Goal: Complete application form

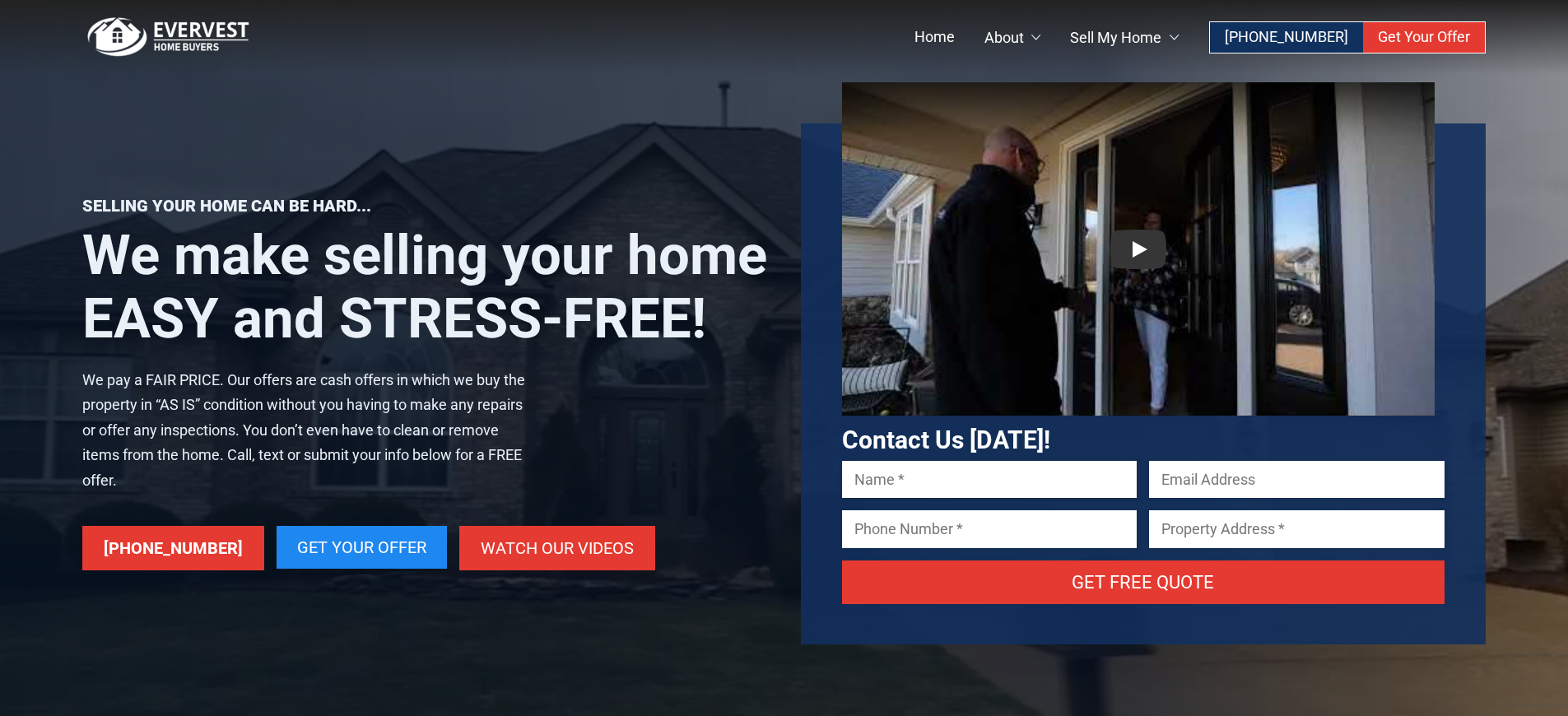
click at [916, 468] on input "Contact form" at bounding box center [989, 479] width 295 height 37
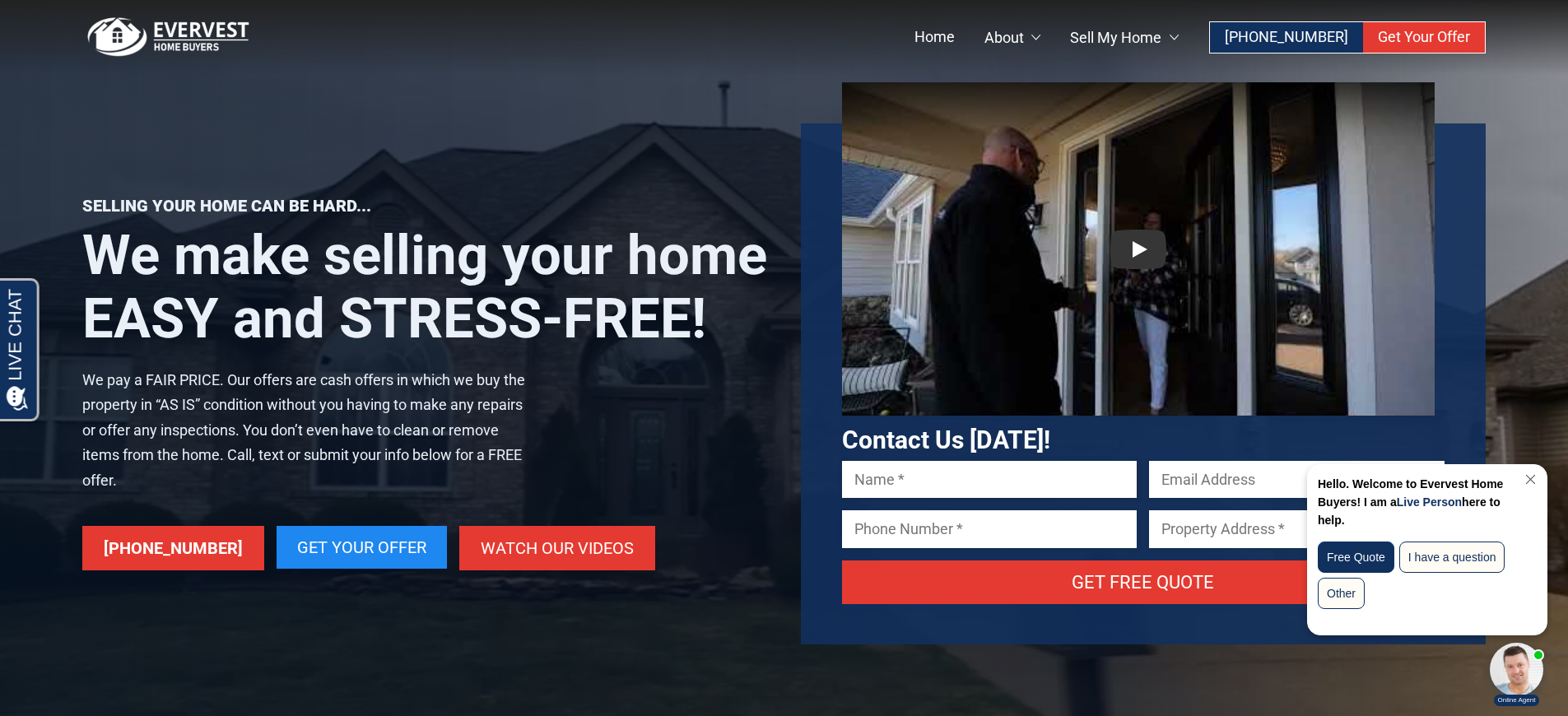
type input "[PERSON_NAME]"
type input "[EMAIL_ADDRESS][DOMAIN_NAME]"
type input "4807370943"
click at [1252, 531] on input "[STREET_ADDRESS][PERSON_NAME]" at bounding box center [1297, 528] width 295 height 37
click at [1250, 531] on input "[STREET_ADDRESS][PERSON_NAME]" at bounding box center [1297, 528] width 295 height 37
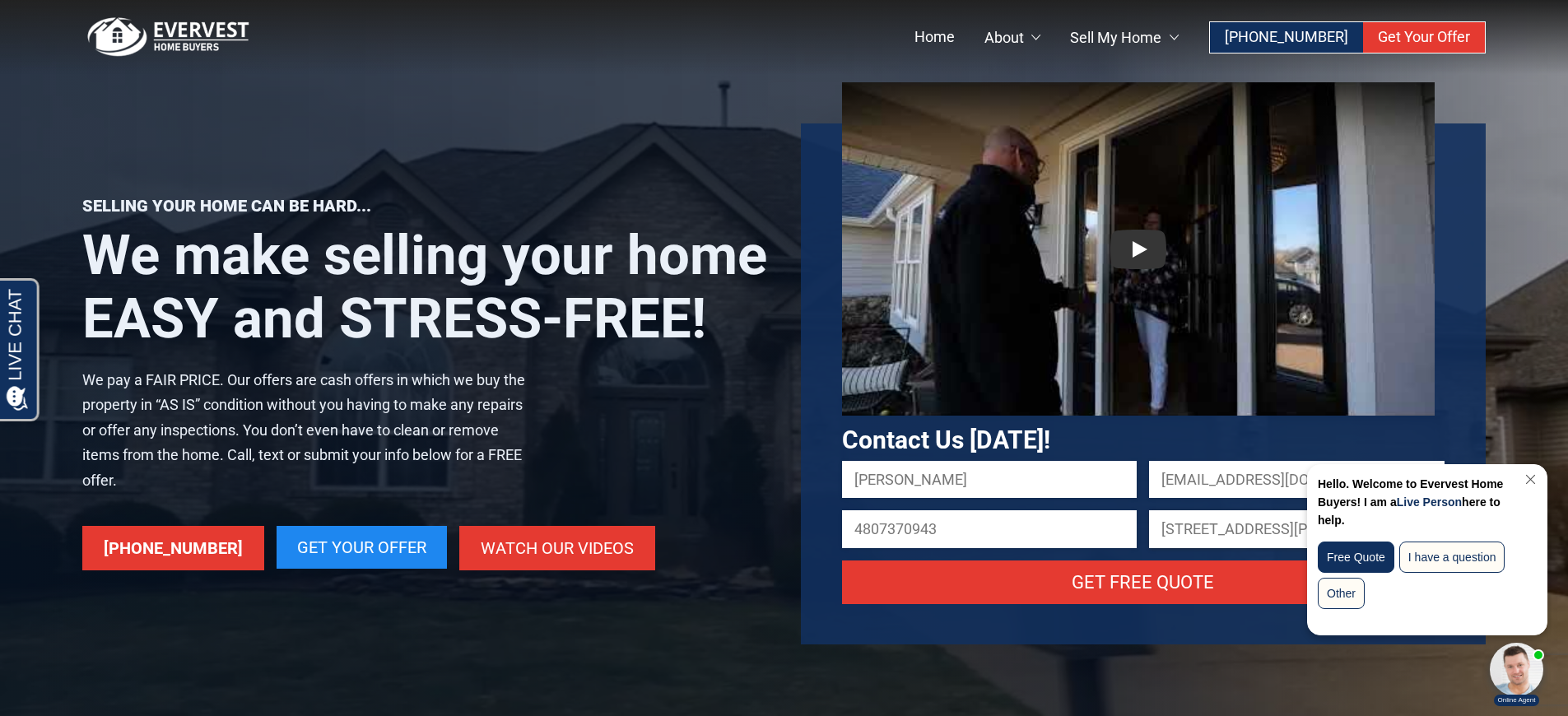
click at [1250, 531] on input "[STREET_ADDRESS][PERSON_NAME]" at bounding box center [1297, 528] width 295 height 37
paste input "[STREET_ADDRESS]"
type input "[STREET_ADDRESS]"
click at [1523, 481] on link "Close Chat" at bounding box center [1529, 480] width 22 height 12
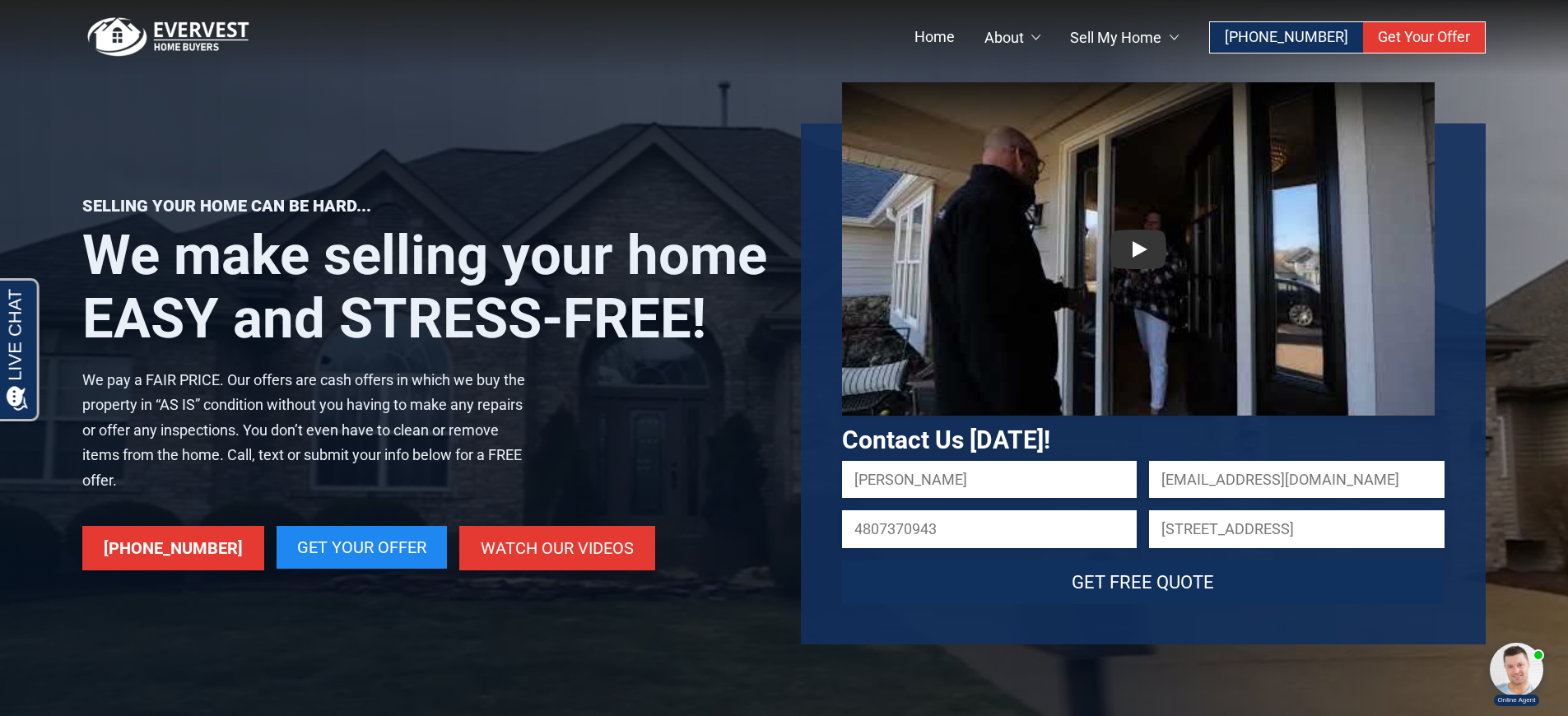
click at [1158, 594] on input "Get Free Quote" at bounding box center [1143, 582] width 604 height 44
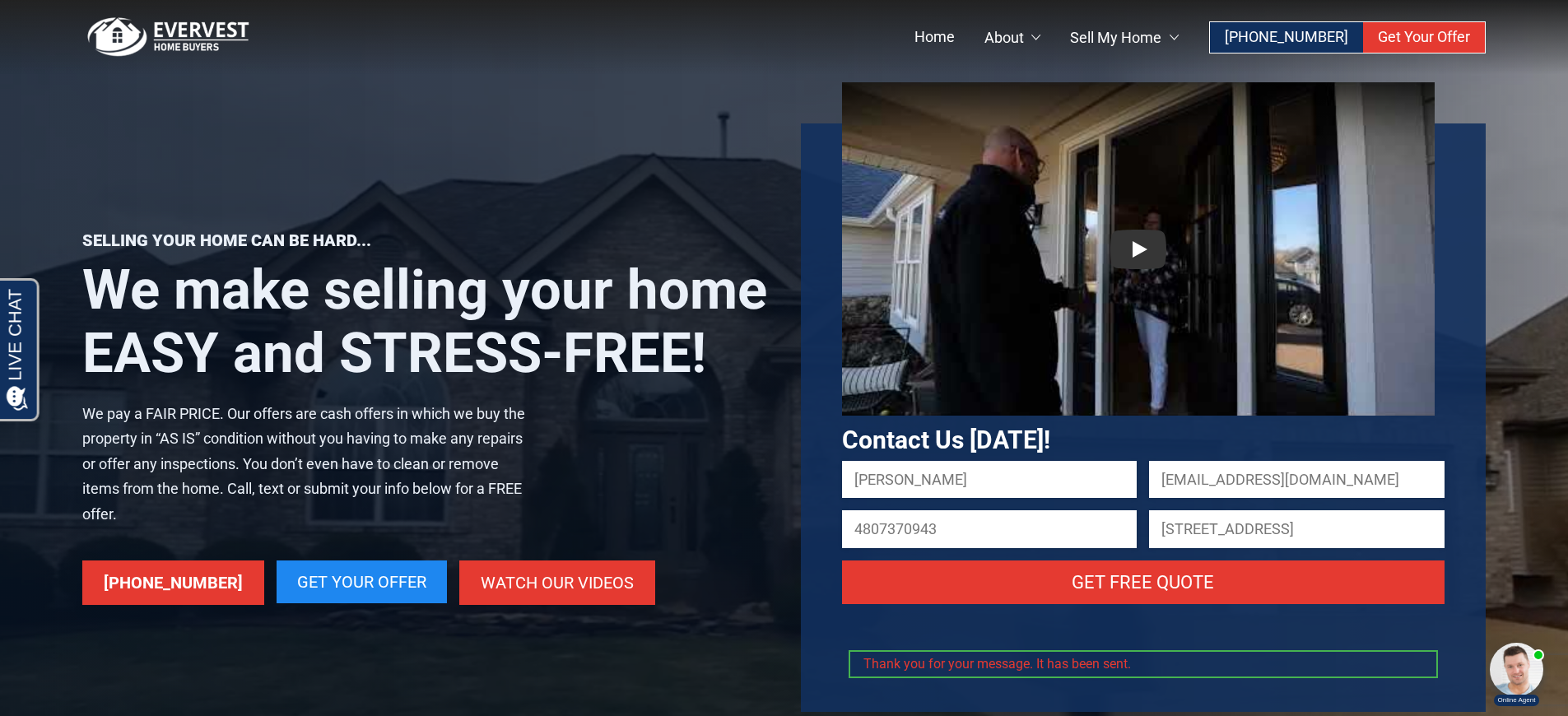
click at [595, 272] on h1 "We make selling your home EASY and STRESS-FREE!" at bounding box center [425, 322] width 686 height 127
